Goal: Ask a question

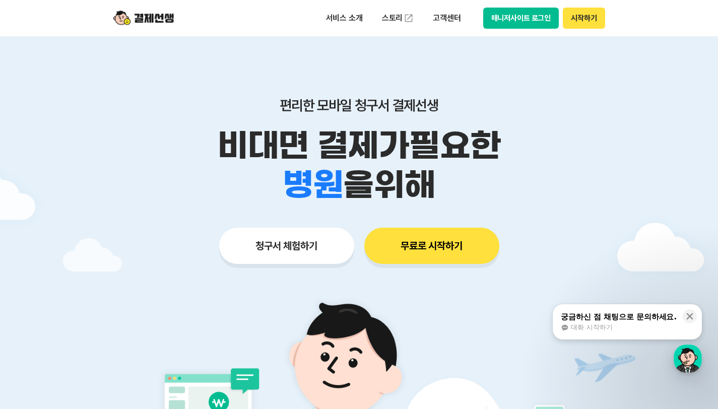
click at [428, 252] on button "무료로 시작하기" at bounding box center [431, 246] width 135 height 36
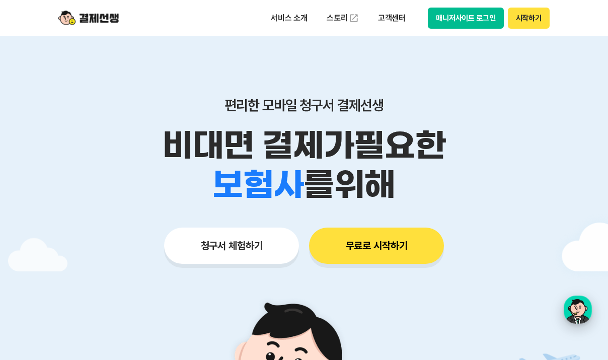
click at [582, 308] on div "button" at bounding box center [578, 310] width 28 height 28
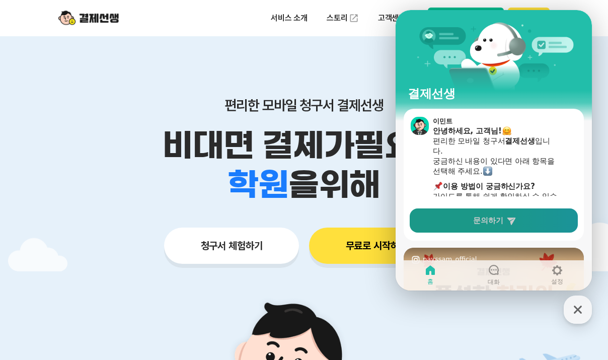
click at [475, 214] on link "문의하기" at bounding box center [494, 220] width 168 height 24
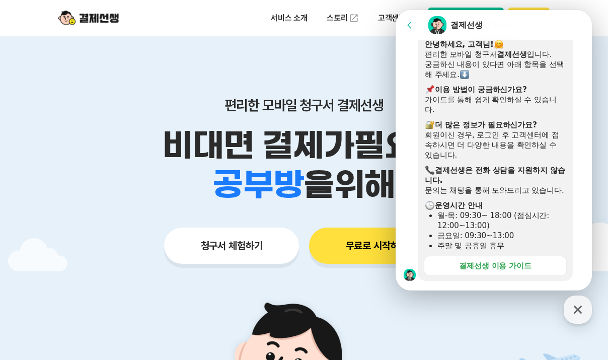
scroll to position [287, 0]
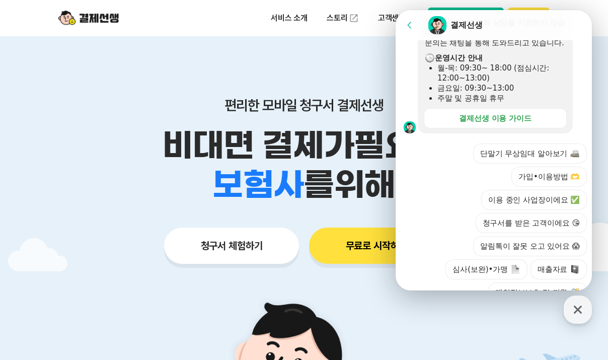
click at [486, 326] on div at bounding box center [495, 339] width 199 height 27
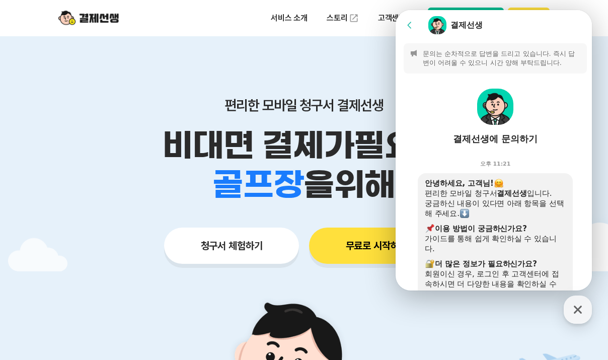
scroll to position [4, 0]
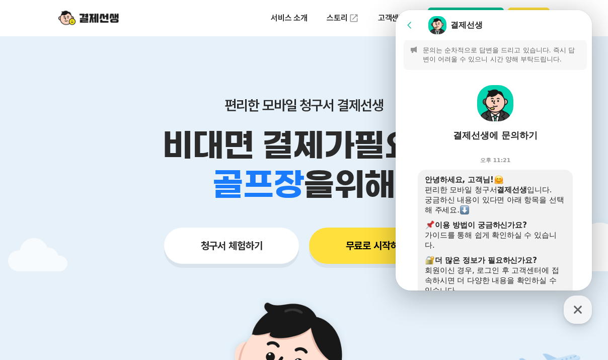
click at [410, 23] on icon at bounding box center [410, 25] width 10 height 10
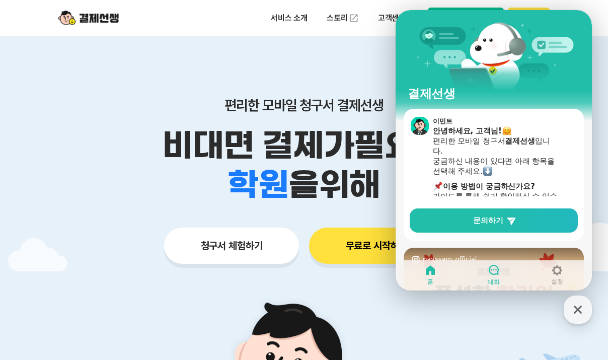
click at [493, 262] on link "대화" at bounding box center [493, 274] width 63 height 25
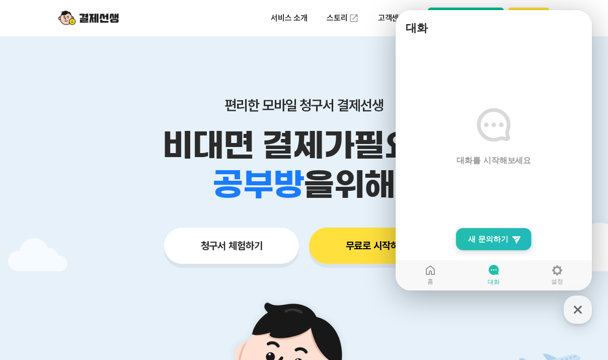
click at [490, 238] on span "새 문의하기" at bounding box center [488, 239] width 40 height 10
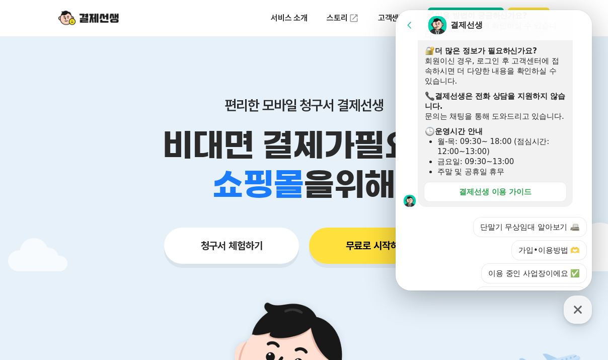
scroll to position [217, 0]
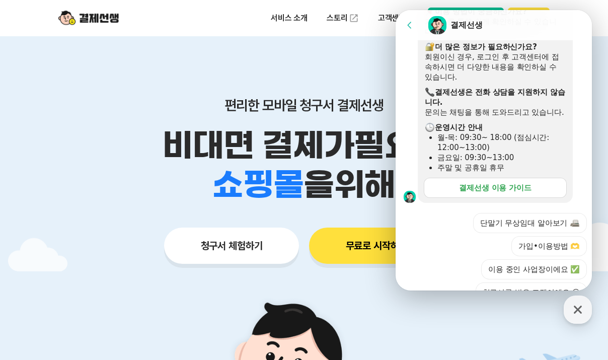
click at [477, 183] on div "결제선생 이용 가이드" at bounding box center [495, 188] width 73 height 10
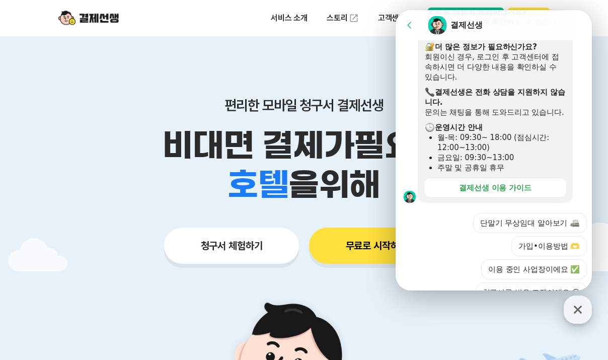
click at [578, 306] on icon "button" at bounding box center [578, 310] width 18 height 18
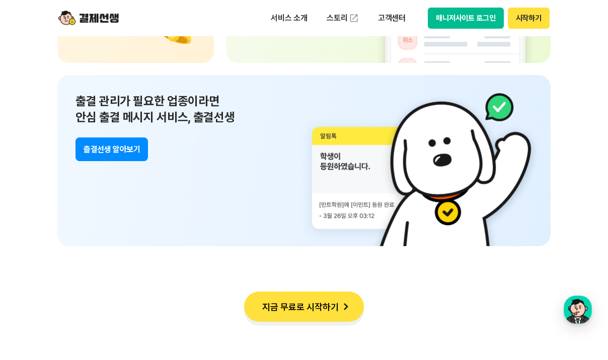
scroll to position [7265, 0]
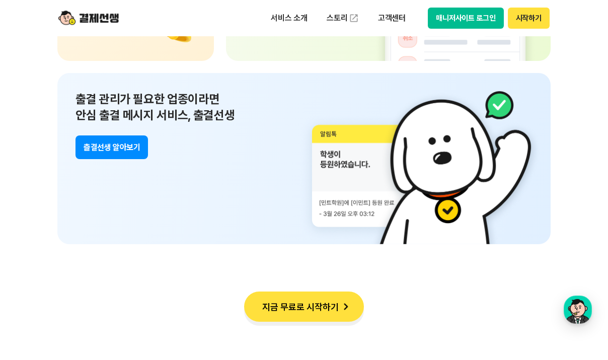
click at [122, 144] on button "츨결선생 알아보기" at bounding box center [112, 147] width 73 height 24
